Goal: Information Seeking & Learning: Find specific page/section

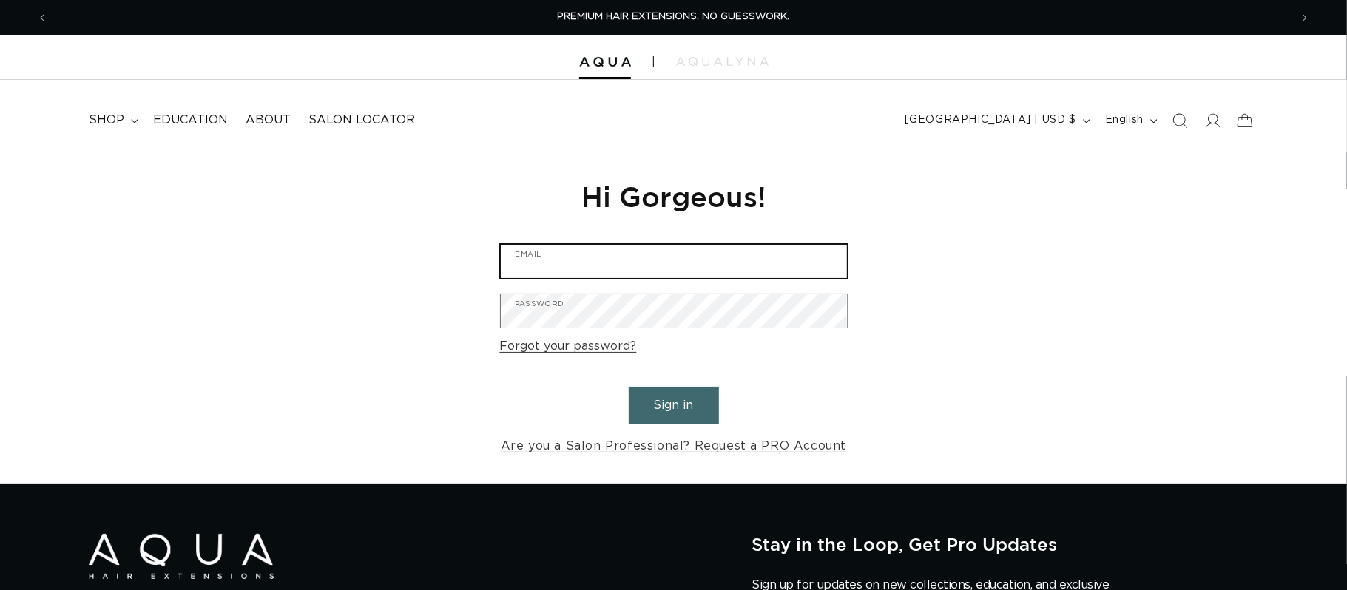
type input "[EMAIL_ADDRESS][DOMAIN_NAME]"
click at [670, 402] on button "Sign in" at bounding box center [674, 406] width 90 height 38
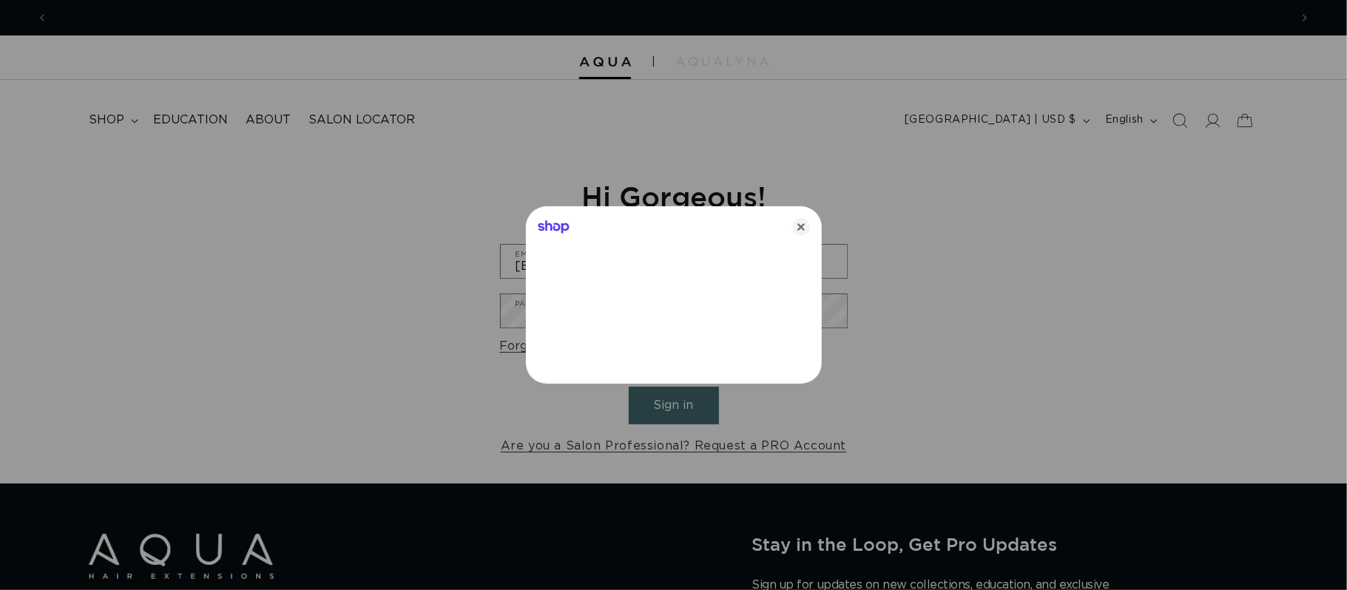
scroll to position [0, 1243]
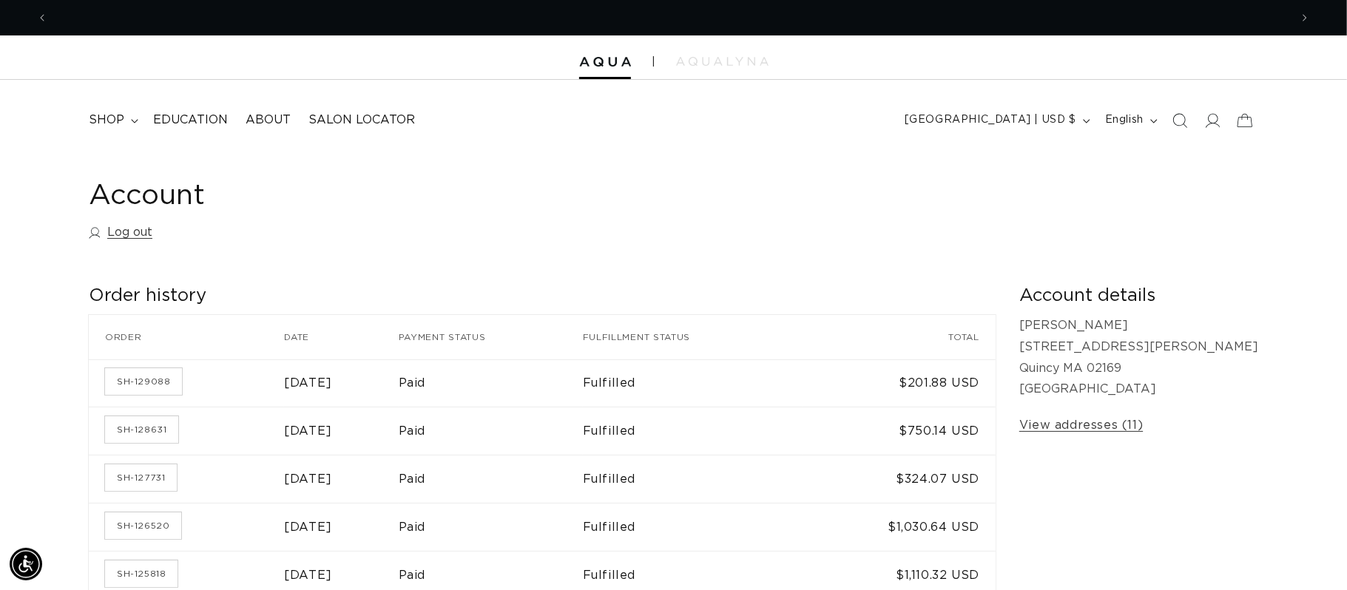
scroll to position [0, 1243]
click at [1187, 124] on icon "Search" at bounding box center [1180, 120] width 16 height 16
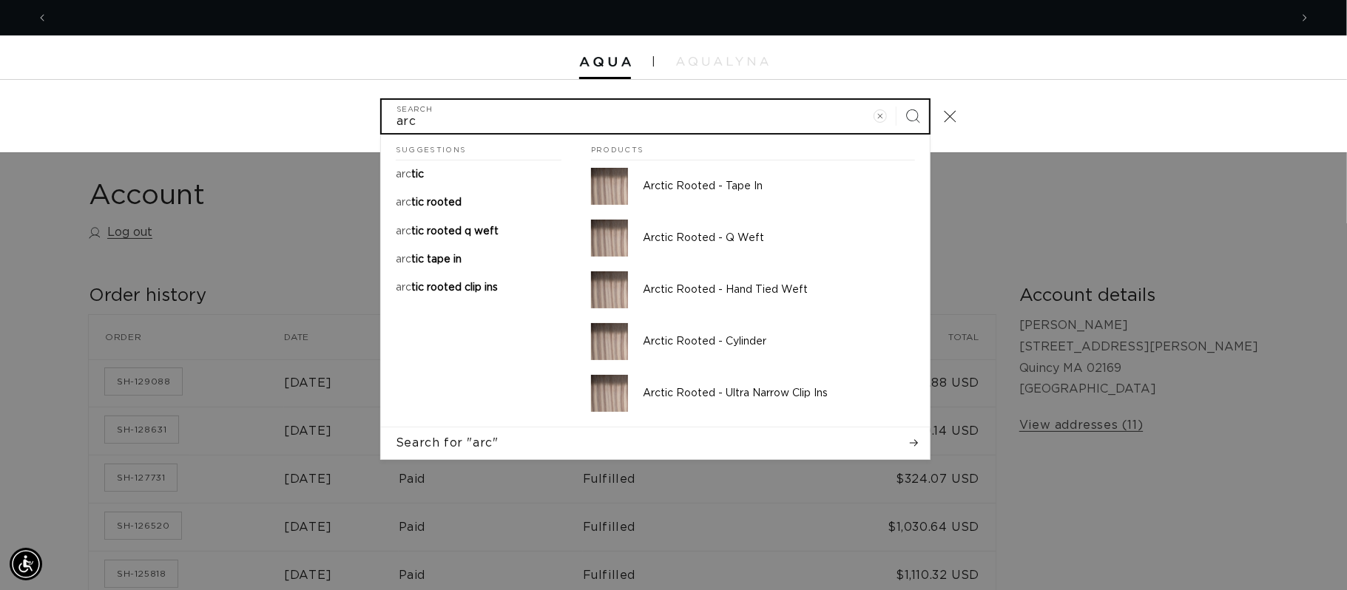
scroll to position [0, 0]
type input "arc"
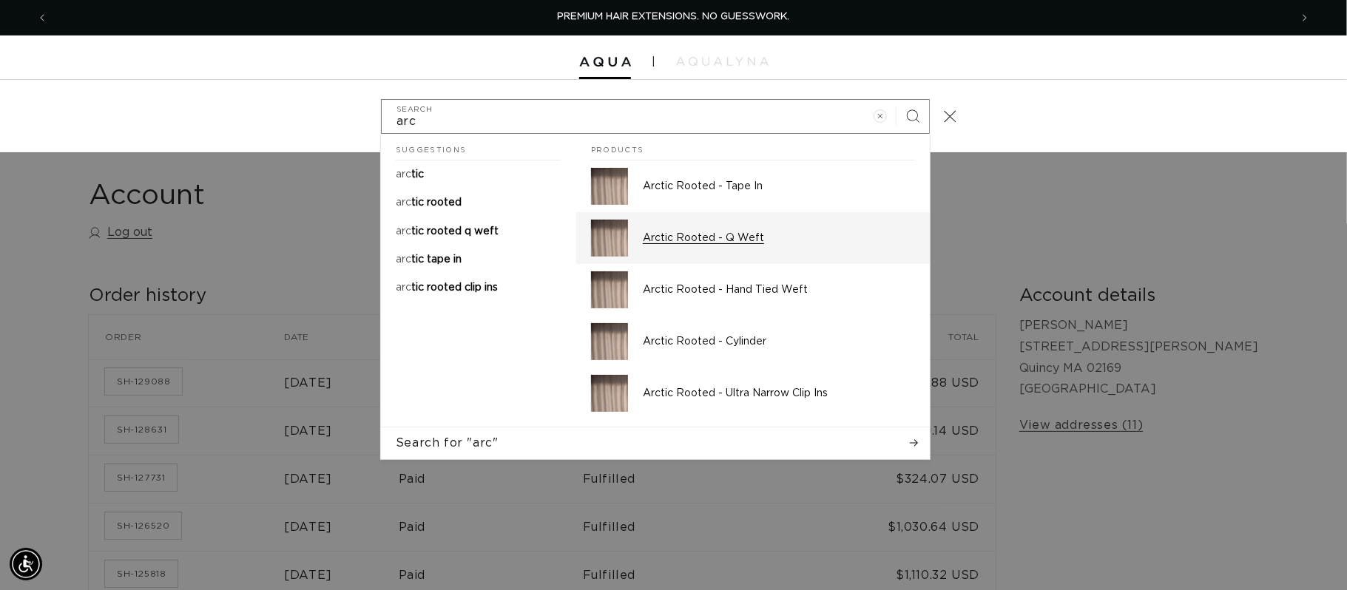
drag, startPoint x: 419, startPoint y: 168, endPoint x: 886, endPoint y: 223, distance: 470.8
click at [419, 169] on p "arc tic" at bounding box center [410, 174] width 28 height 13
